Goal: Find specific page/section

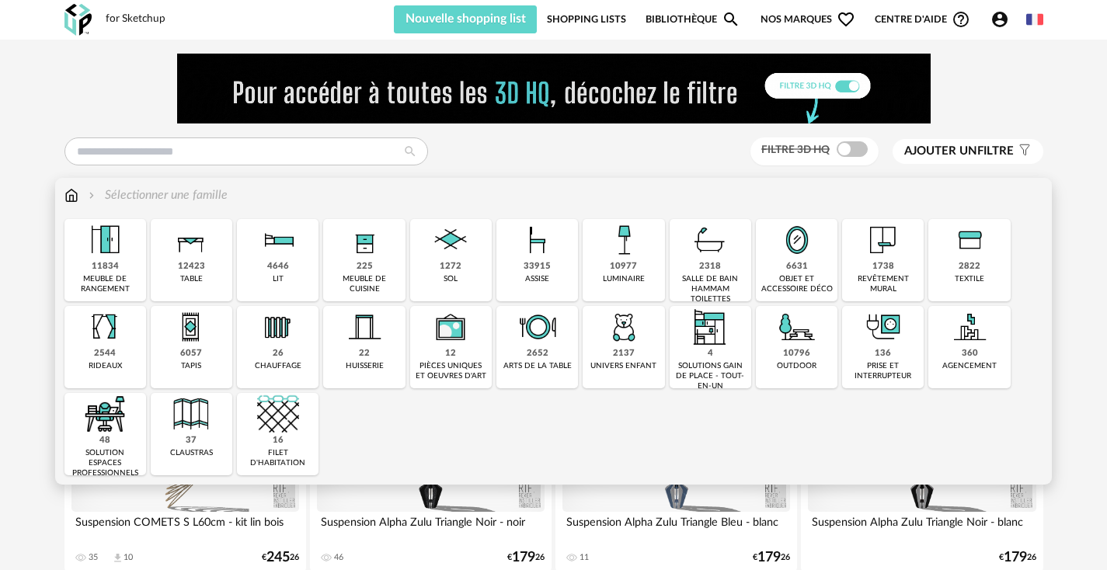
click at [136, 270] on div "11834 meuble de rangement" at bounding box center [106, 260] width 82 height 82
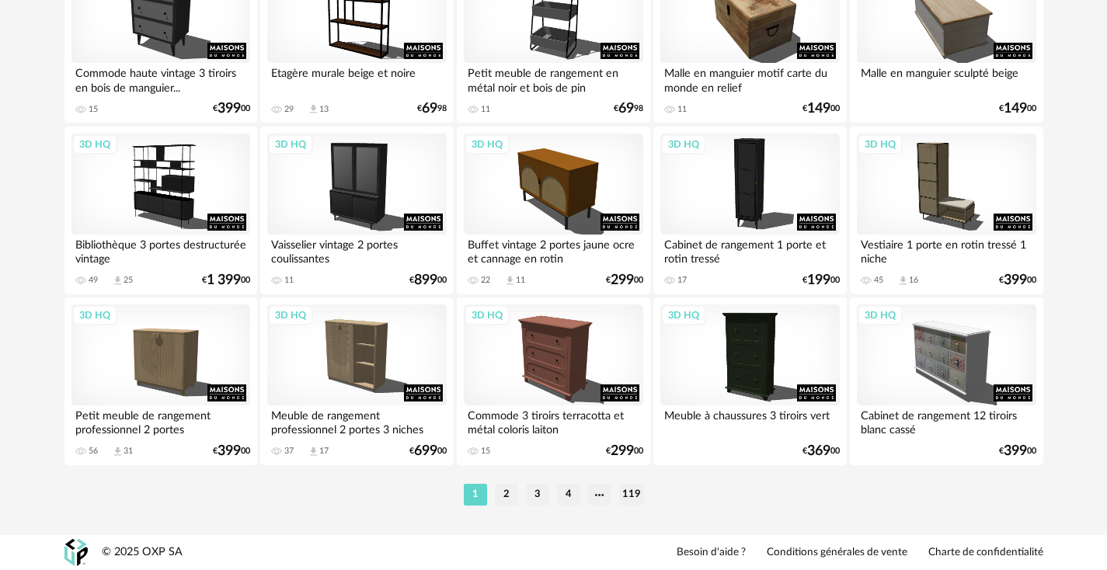
scroll to position [3265, 0]
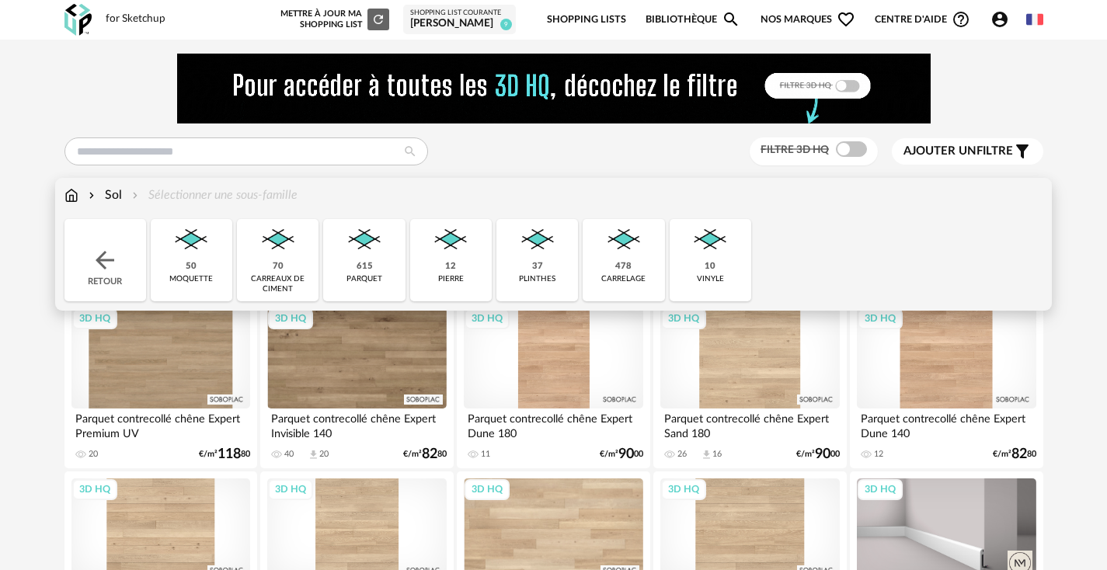
click at [471, 274] on div "12 pierre" at bounding box center [451, 260] width 82 height 82
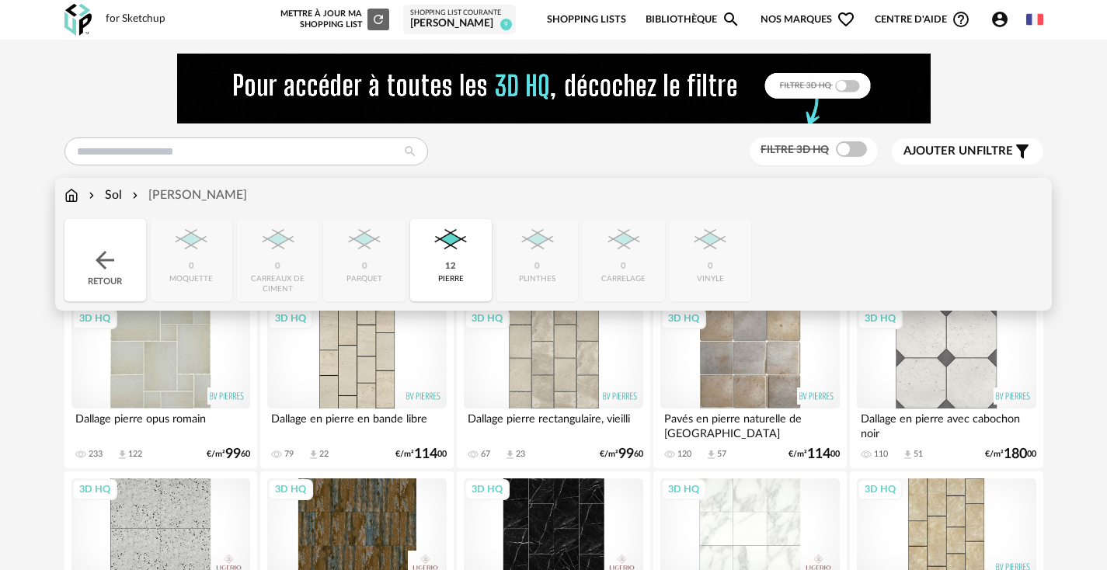
click at [115, 191] on div "Sol" at bounding box center [103, 196] width 37 height 18
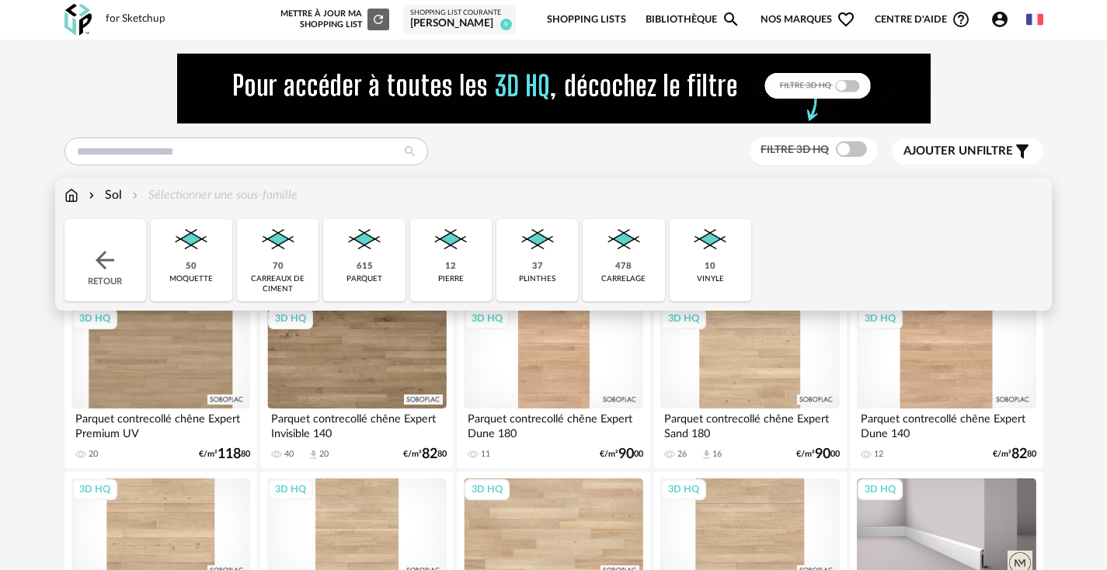
click at [614, 262] on div "478 carrelage" at bounding box center [624, 260] width 82 height 82
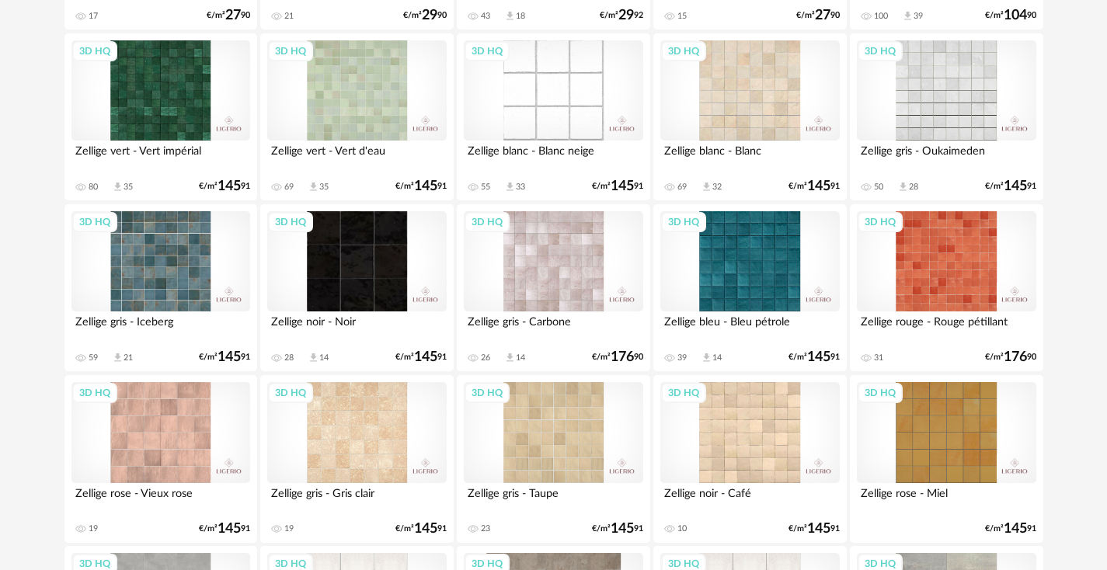
scroll to position [3265, 0]
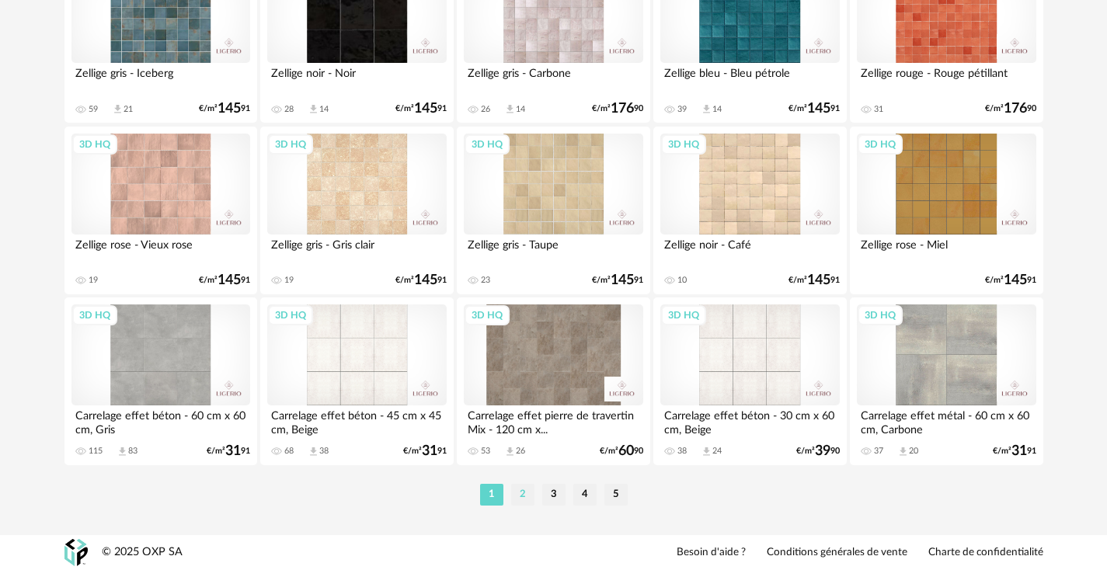
click at [528, 490] on li "2" at bounding box center [522, 495] width 23 height 22
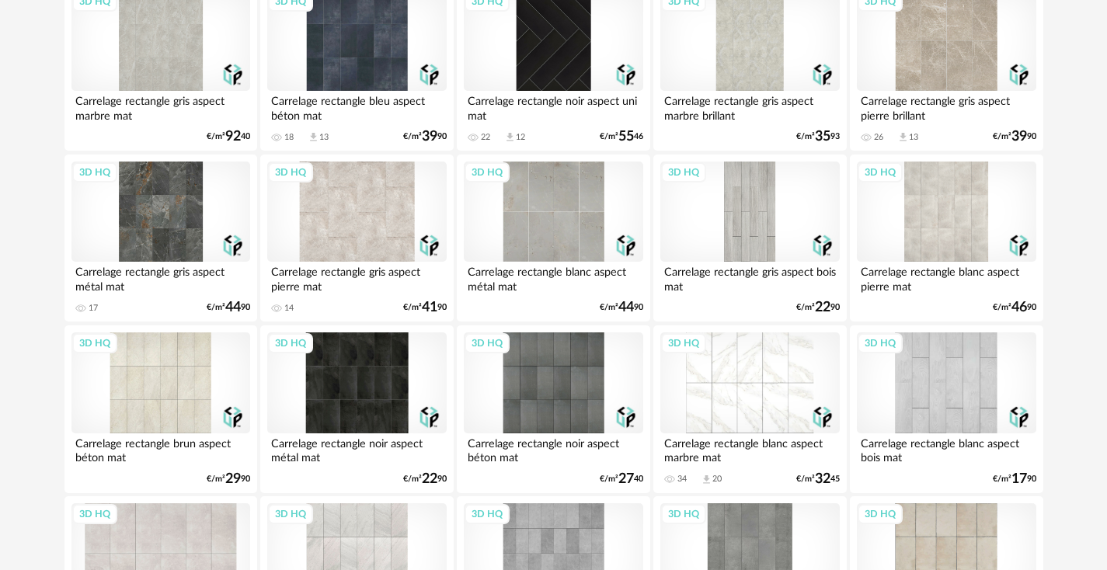
scroll to position [3265, 0]
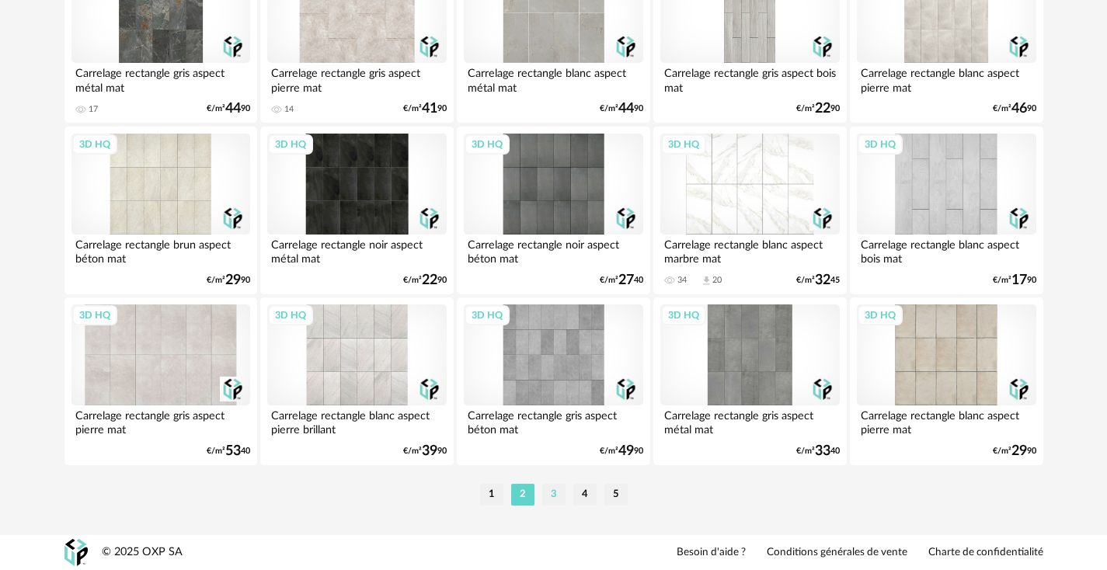
click at [553, 492] on li "3" at bounding box center [553, 495] width 23 height 22
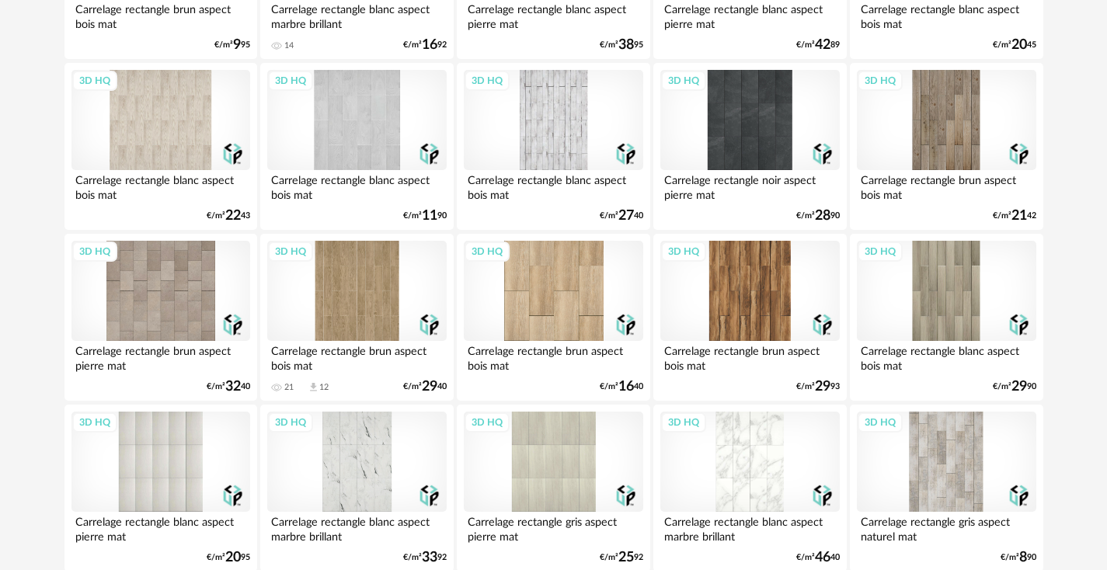
scroll to position [3265, 0]
